Goal: Obtain resource: Download file/media

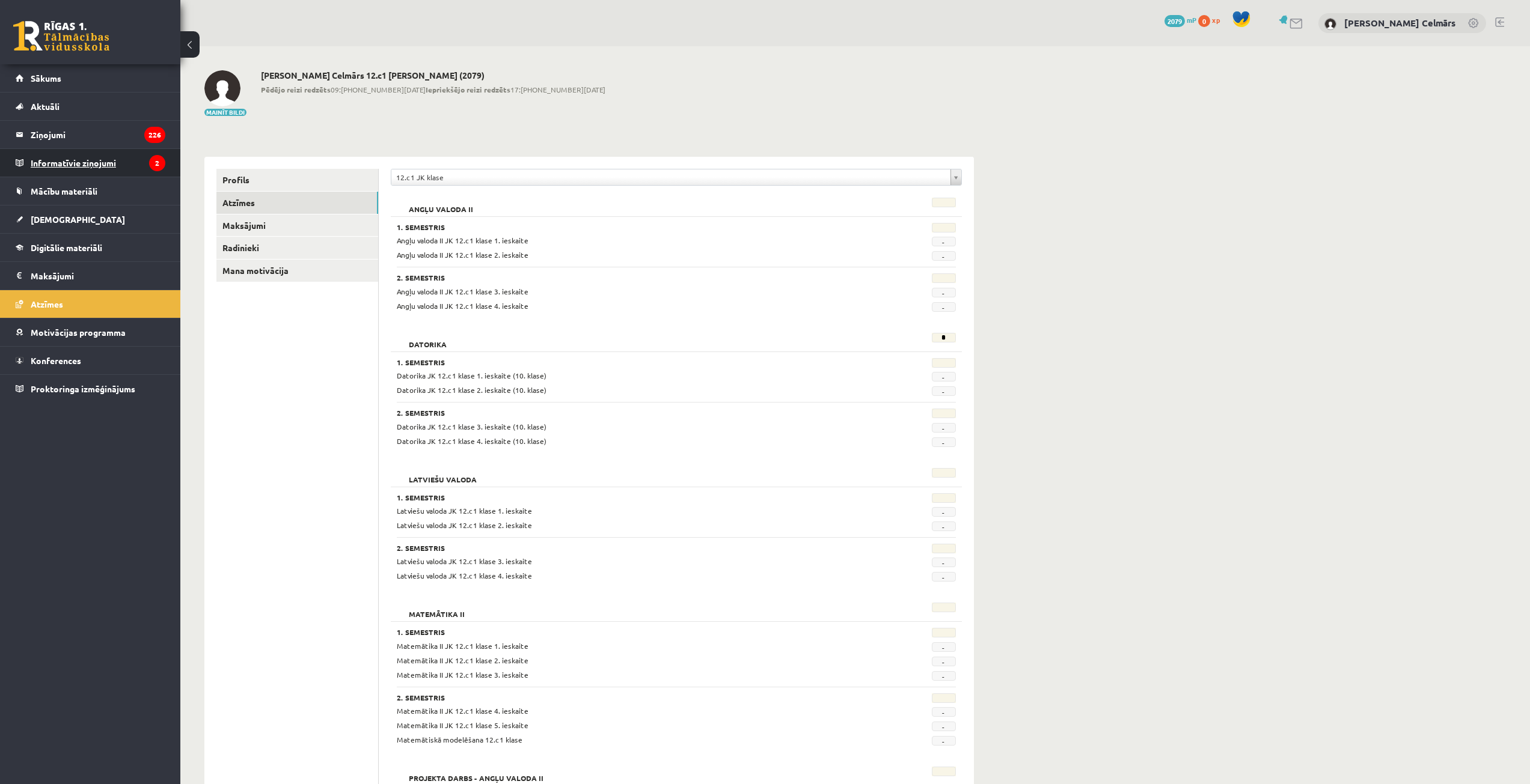
click at [56, 163] on legend "Informatīvie ziņojumi 2" at bounding box center [98, 163] width 135 height 27
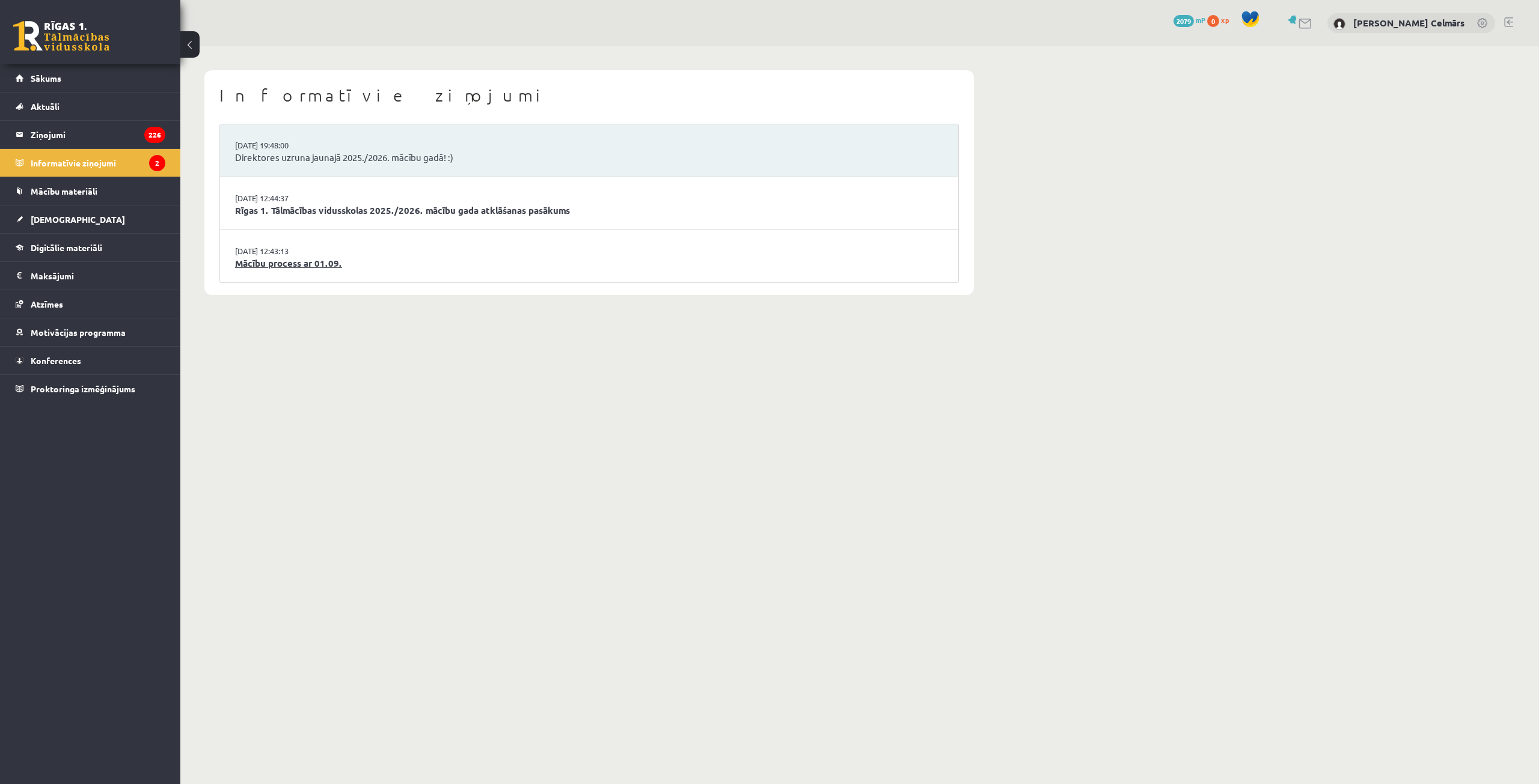
click at [286, 264] on link "Mācību process ar 01.09." at bounding box center [589, 263] width 708 height 14
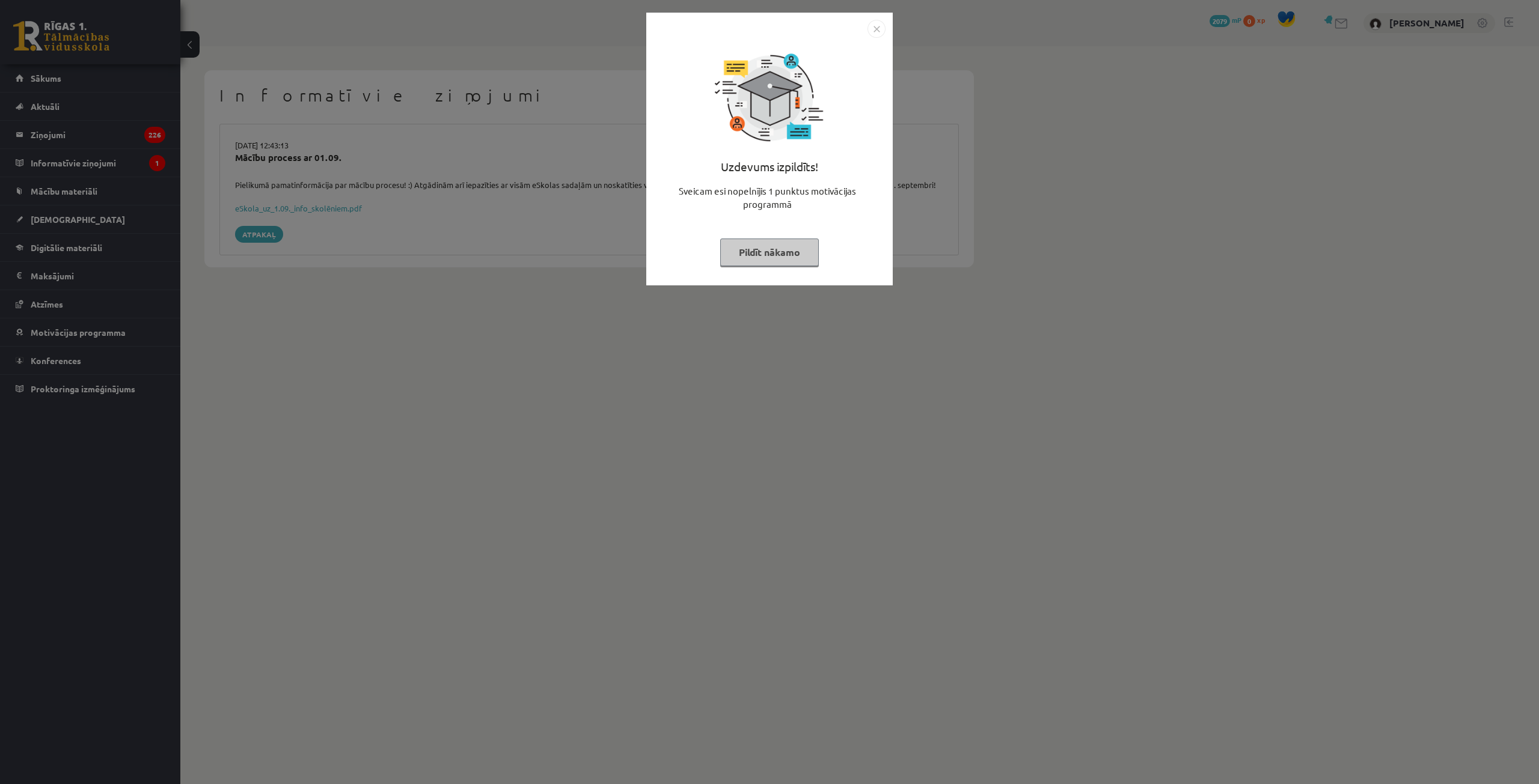
click at [874, 29] on img "Close" at bounding box center [876, 29] width 18 height 18
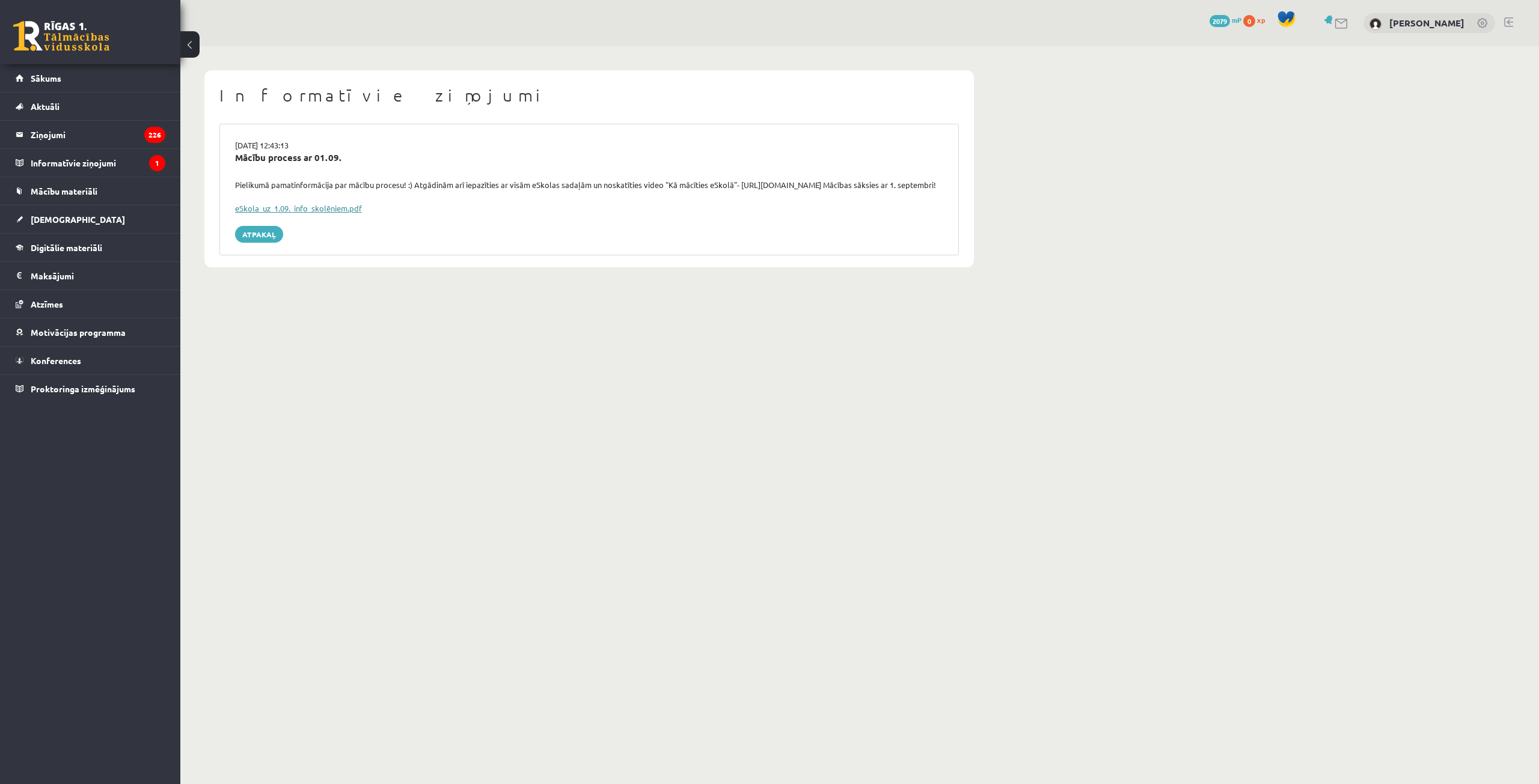
click at [283, 213] on link "eSkola_uz_1.09._info_skolēniem.pdf" at bounding box center [298, 209] width 127 height 10
